Goal: Task Accomplishment & Management: Use online tool/utility

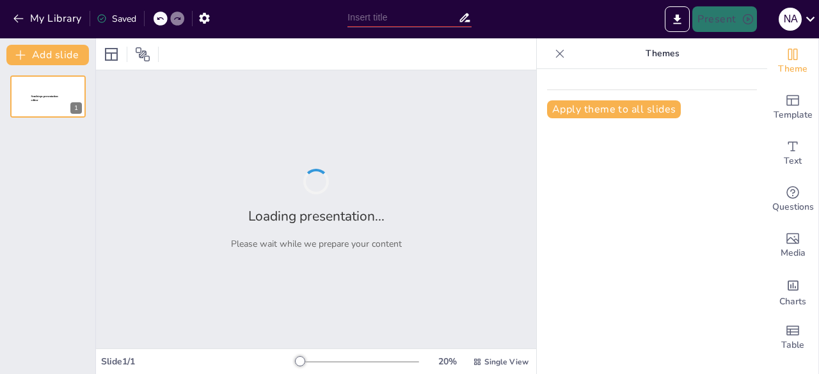
type input "Osmoregulasi: Mekanisme Adaptasi pada Vertebrata dan Invertebrata"
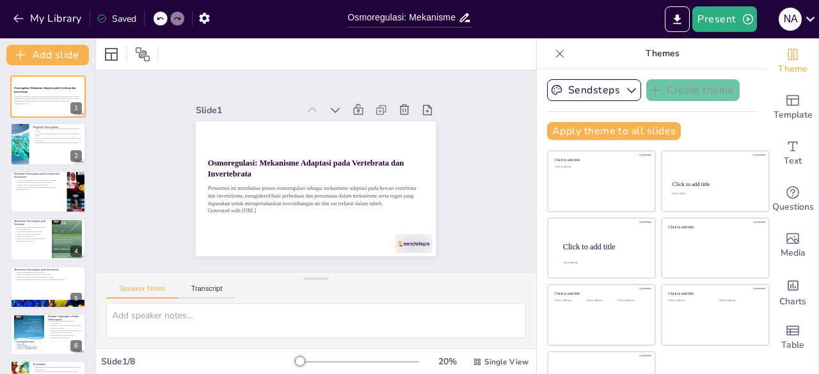
scroll to position [36, 0]
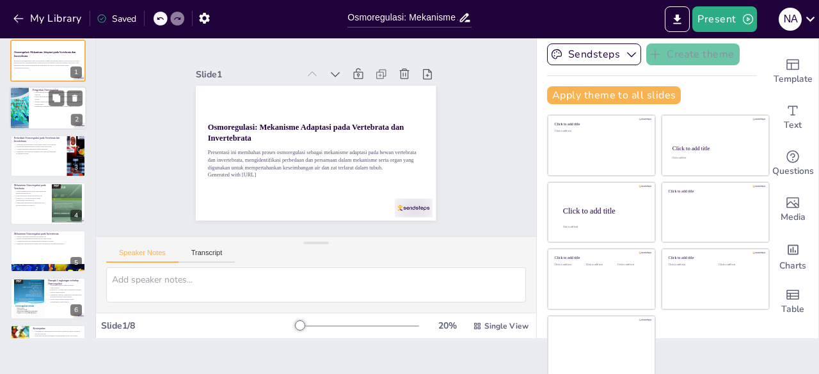
click at [40, 111] on div at bounding box center [48, 109] width 77 height 44
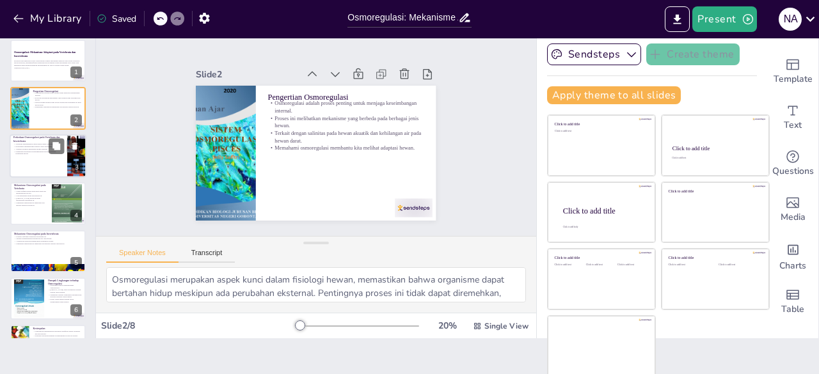
click at [44, 152] on p "Memahami perbedaan ini meningkatkan apresiasi terhadap keragaman hewan." at bounding box center [38, 152] width 50 height 4
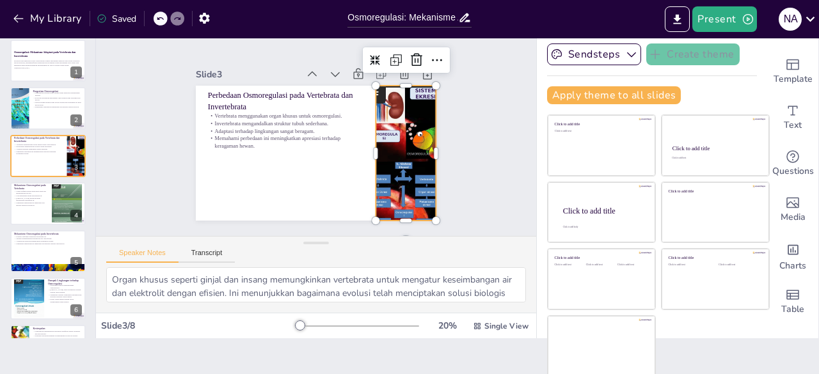
click at [379, 185] on div at bounding box center [406, 153] width 102 height 135
click at [65, 202] on div at bounding box center [66, 193] width 34 height 15
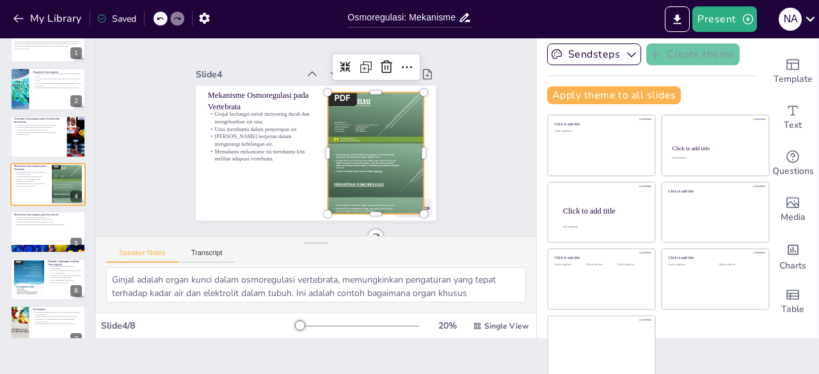
click at [352, 124] on div at bounding box center [376, 153] width 96 height 127
click at [352, 124] on div at bounding box center [371, 165] width 120 height 145
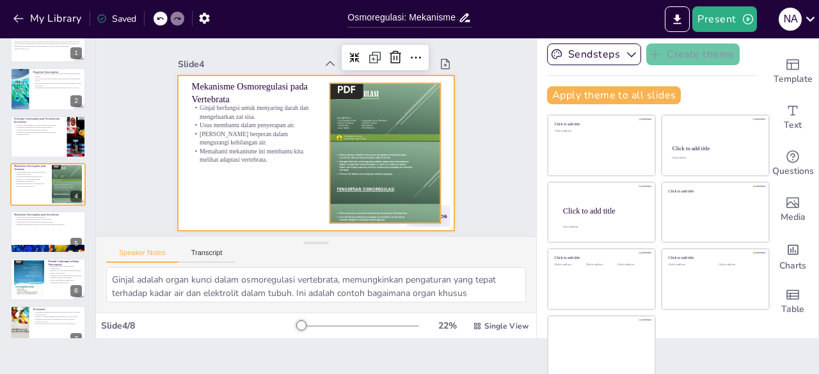
click at [272, 191] on div at bounding box center [316, 154] width 277 height 156
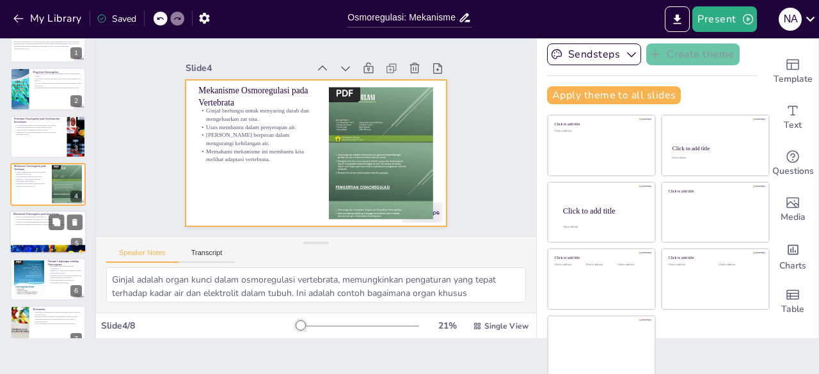
click at [28, 230] on div at bounding box center [48, 233] width 77 height 44
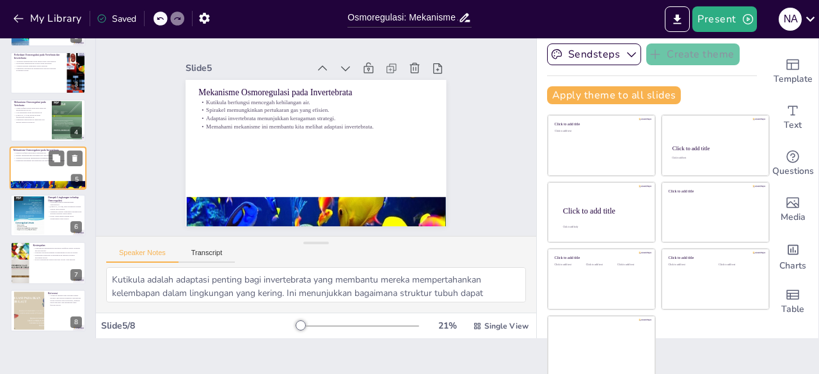
scroll to position [87, 0]
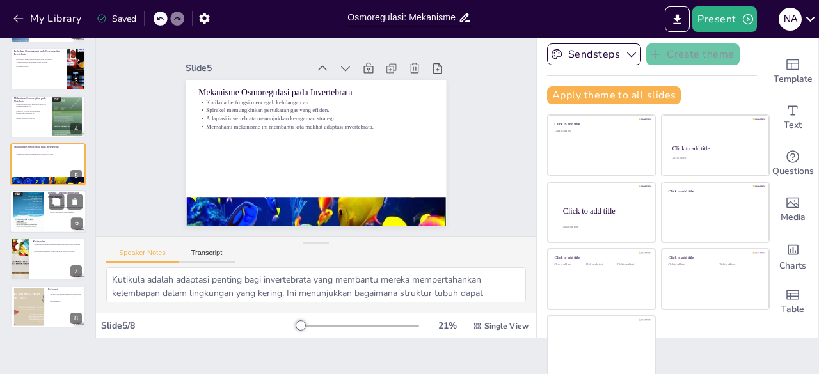
click at [27, 211] on div at bounding box center [28, 211] width 31 height 41
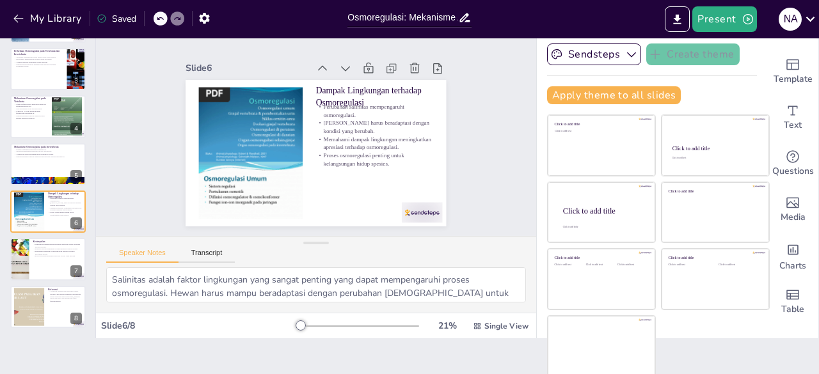
scroll to position [0, 0]
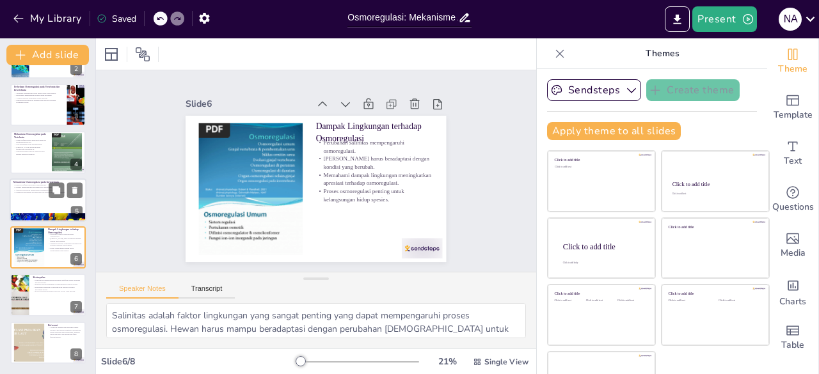
click at [26, 209] on div at bounding box center [48, 201] width 77 height 44
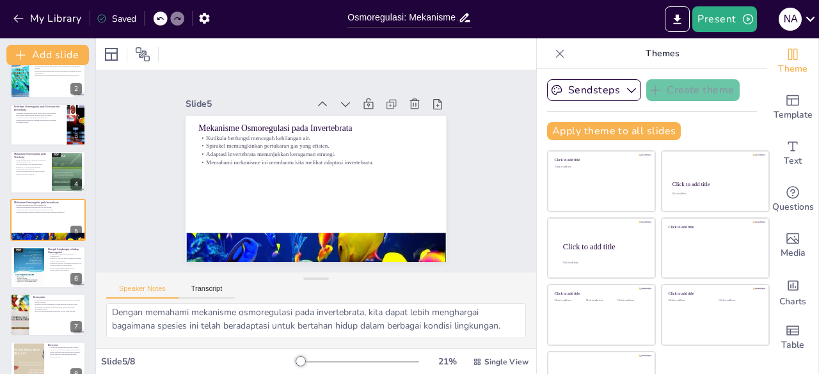
scroll to position [36, 0]
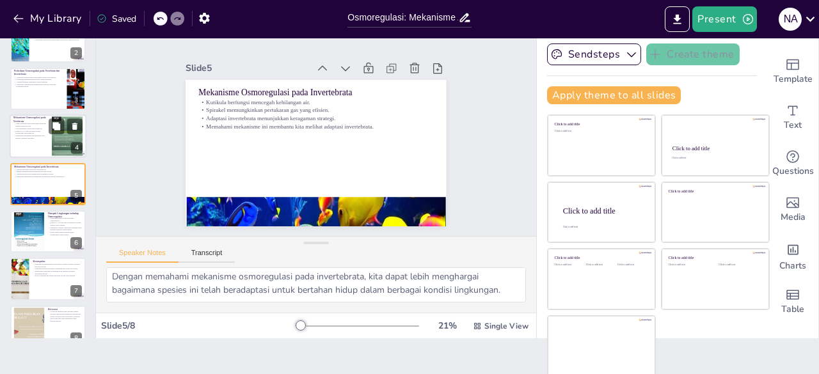
click at [15, 150] on div at bounding box center [48, 137] width 77 height 44
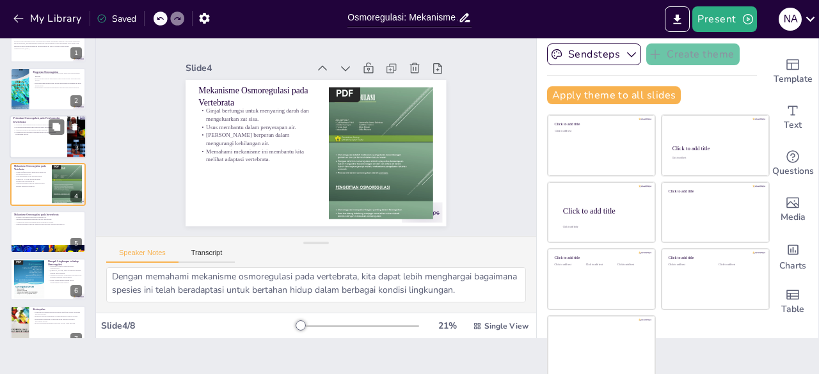
click at [50, 155] on div at bounding box center [48, 137] width 77 height 44
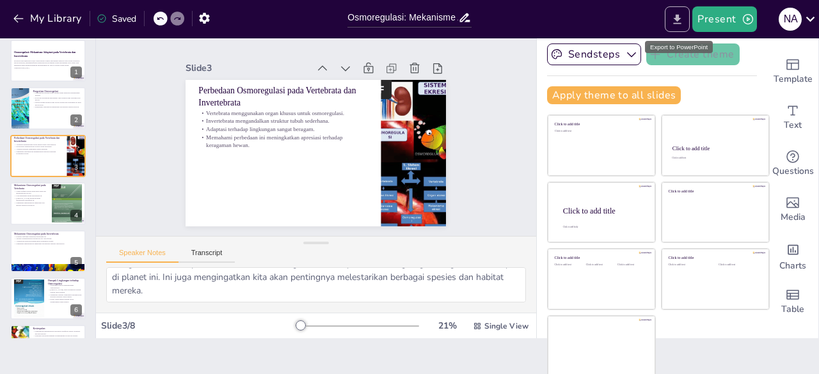
click at [681, 23] on icon "Export to PowerPoint" at bounding box center [678, 19] width 8 height 10
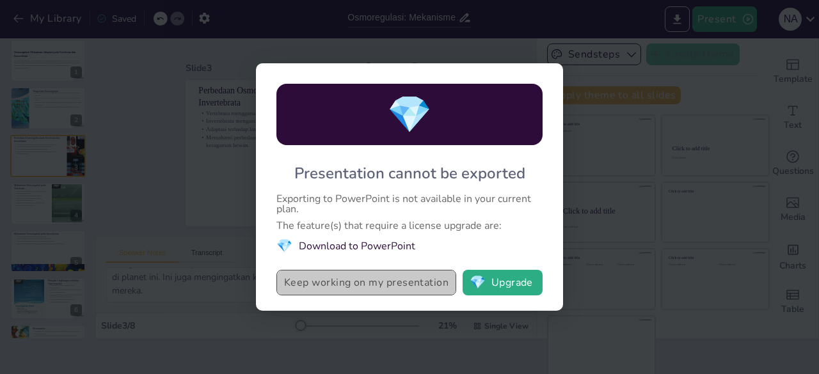
click at [398, 289] on button "Keep working on my presentation" at bounding box center [367, 283] width 180 height 26
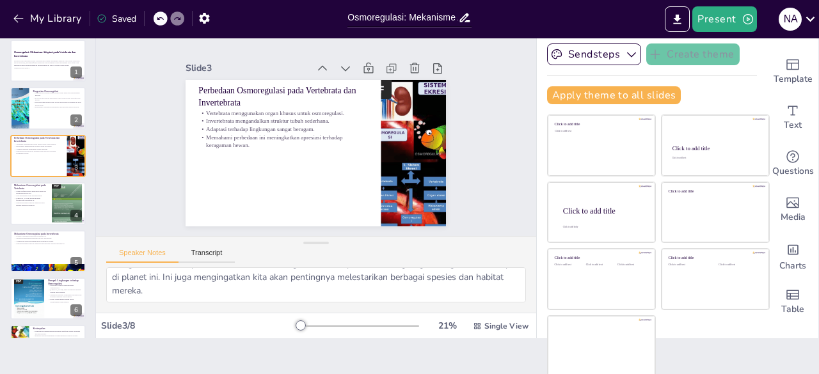
click at [113, 20] on div "Saved" at bounding box center [117, 19] width 40 height 12
click at [737, 19] on button "Present" at bounding box center [725, 19] width 64 height 26
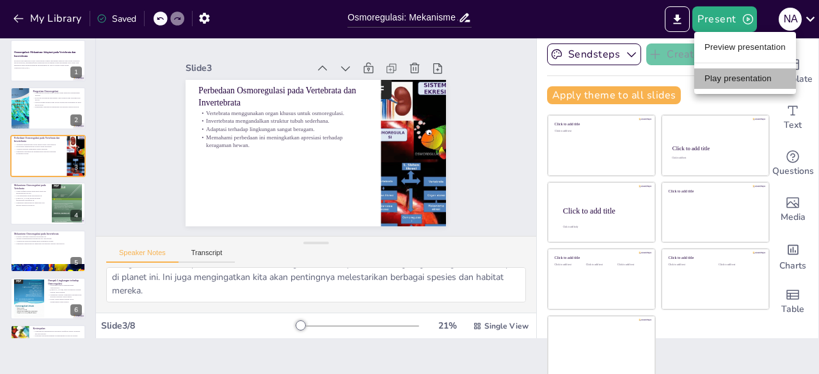
click at [751, 72] on li "Play presentation" at bounding box center [746, 78] width 102 height 20
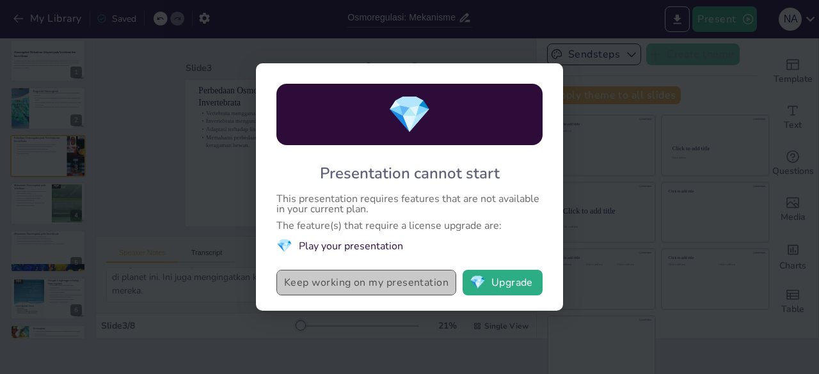
click at [364, 281] on button "Keep working on my presentation" at bounding box center [367, 283] width 180 height 26
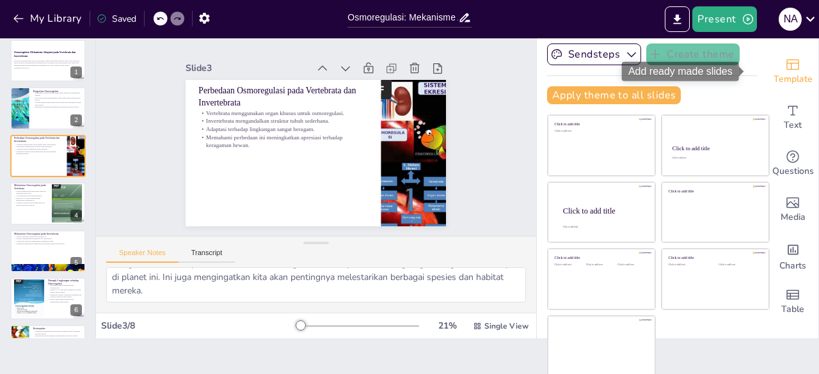
click at [785, 66] on icon "Add ready made slides" at bounding box center [792, 64] width 15 height 15
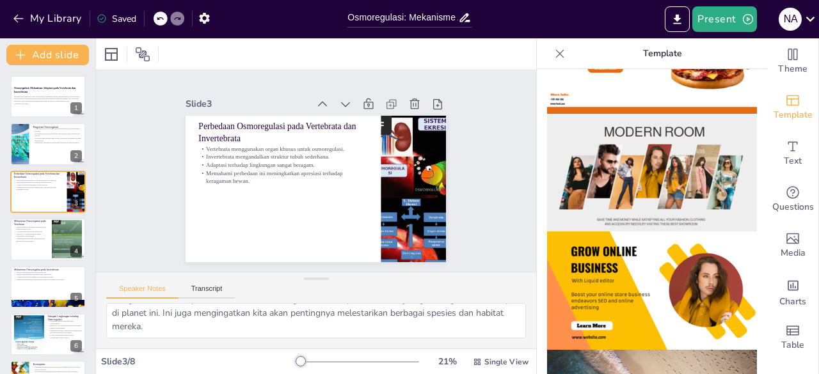
scroll to position [0, 0]
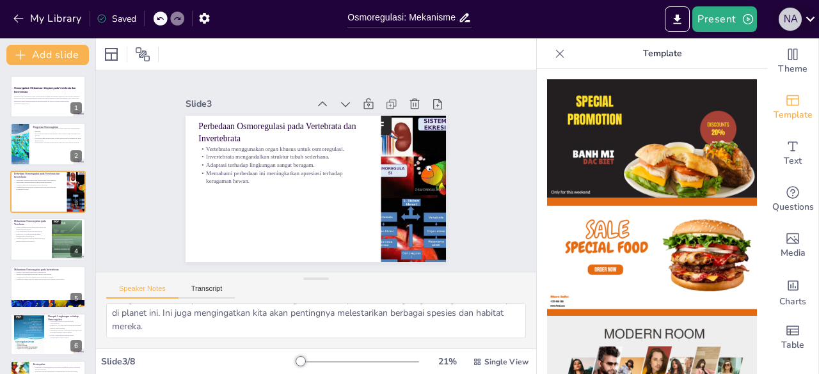
click at [799, 19] on div "N A" at bounding box center [790, 19] width 23 height 23
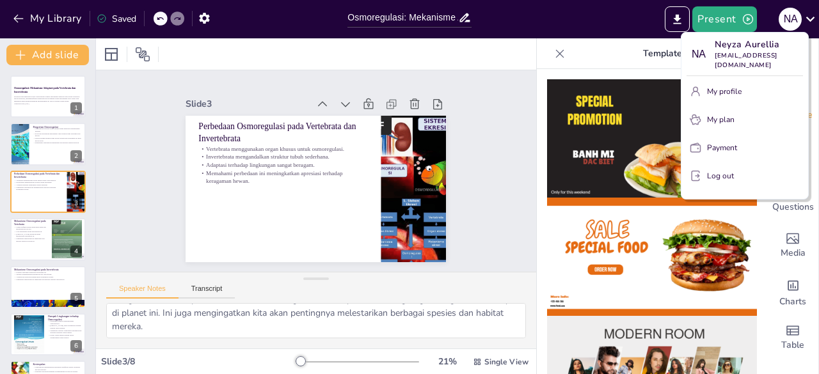
click at [464, 248] on div at bounding box center [409, 187] width 819 height 374
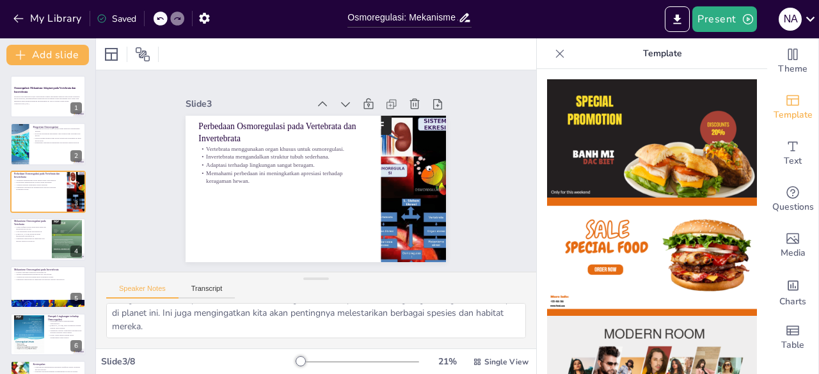
click at [557, 54] on div at bounding box center [560, 54] width 20 height 20
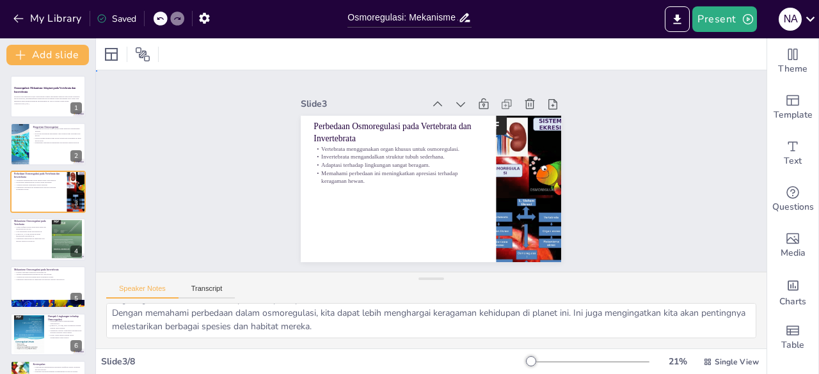
click at [571, 198] on div "Slide 1 Osmoregulasi: Mekanisme Adaptasi pada Vertebrata dan Invertebrata Prese…" at bounding box center [431, 171] width 332 height 182
click at [111, 58] on icon at bounding box center [111, 54] width 13 height 13
click at [139, 54] on icon at bounding box center [143, 54] width 14 height 14
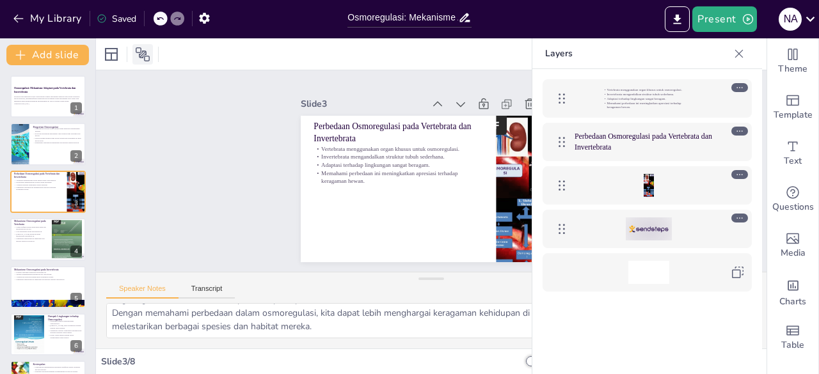
click at [142, 58] on icon at bounding box center [142, 54] width 15 height 15
click at [48, 147] on div at bounding box center [48, 145] width 77 height 44
type textarea "Osmoregulasi merupakan aspek kunci dalam fisiologi hewan, memastikan bahwa orga…"
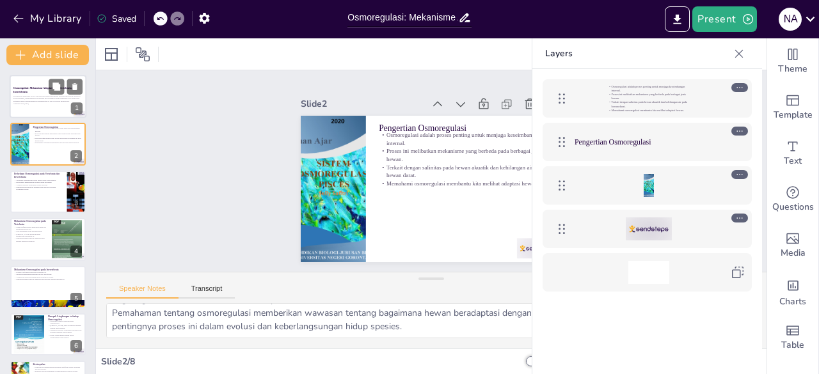
click at [32, 104] on p "Generated with [URL]" at bounding box center [47, 103] width 69 height 3
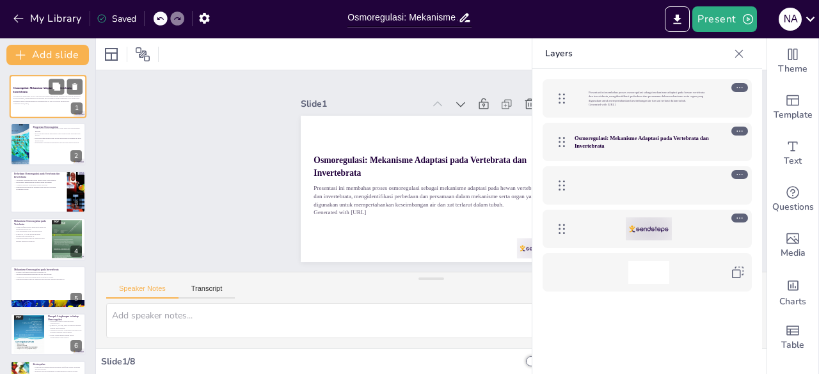
scroll to position [0, 0]
click at [56, 131] on icon at bounding box center [56, 135] width 8 height 8
type textarea "Osmoregulasi merupakan aspek kunci dalam fisiologi hewan, memastikan bahwa orga…"
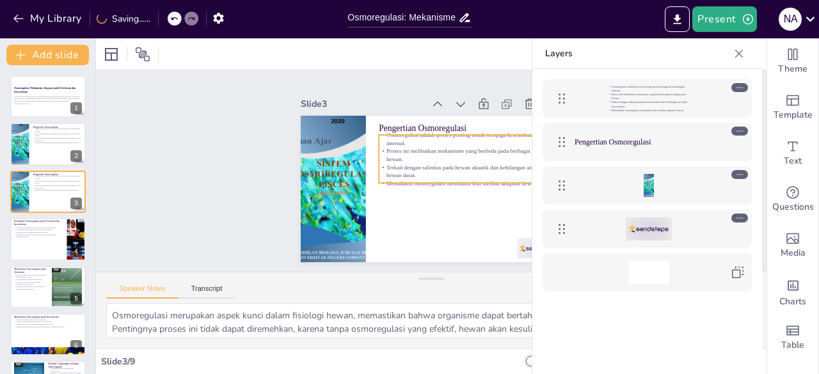
click at [625, 94] on p "Proses ini melibatkan mekanisme yang berbeda pada berbagai jenis hewan." at bounding box center [648, 97] width 81 height 8
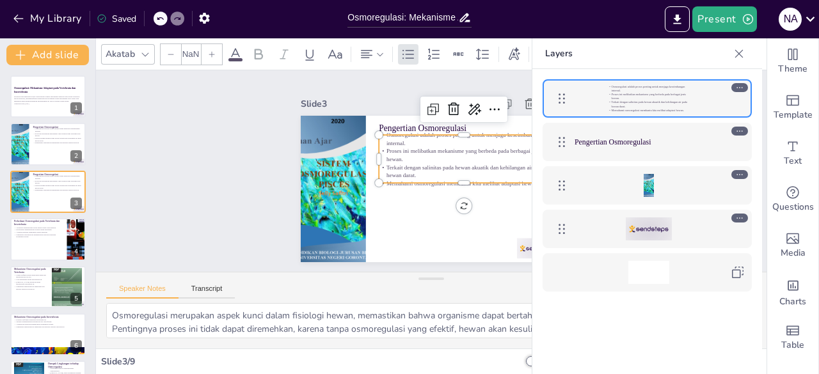
type input "32"
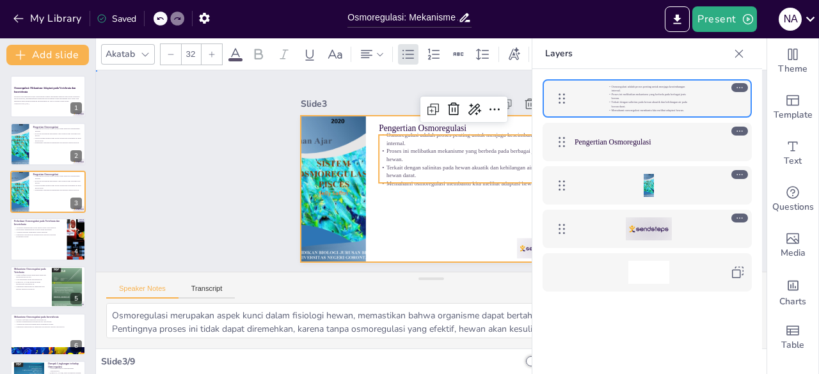
click at [421, 239] on div at bounding box center [431, 189] width 261 height 147
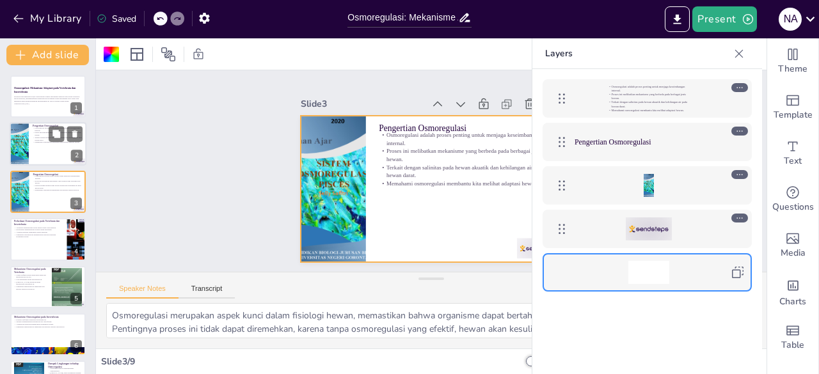
click at [49, 149] on div at bounding box center [48, 145] width 77 height 44
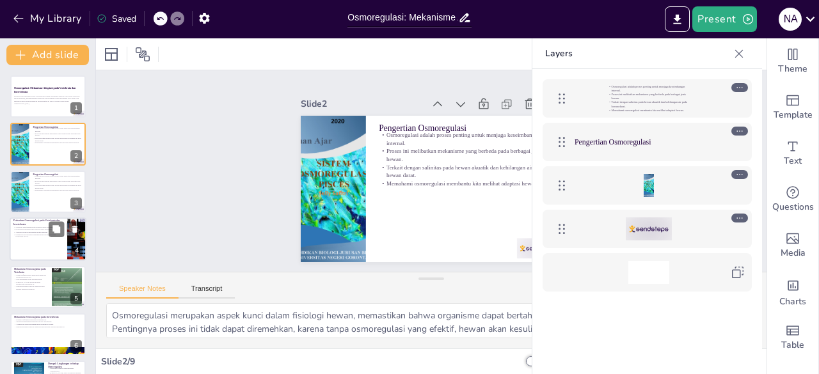
click at [28, 232] on p "Adaptasi terhadap lingkungan sangat beragam." at bounding box center [38, 232] width 50 height 3
type textarea "Organ khusus seperti ginjal dan insang memungkinkan vertebrata untuk mengatur k…"
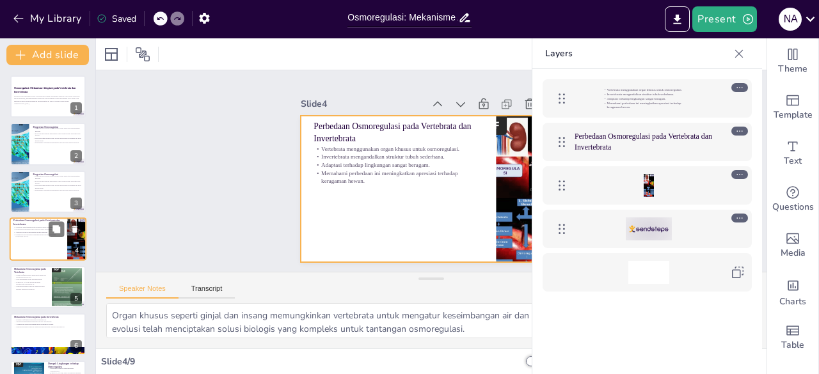
scroll to position [19, 0]
